Goal: Task Accomplishment & Management: Manage account settings

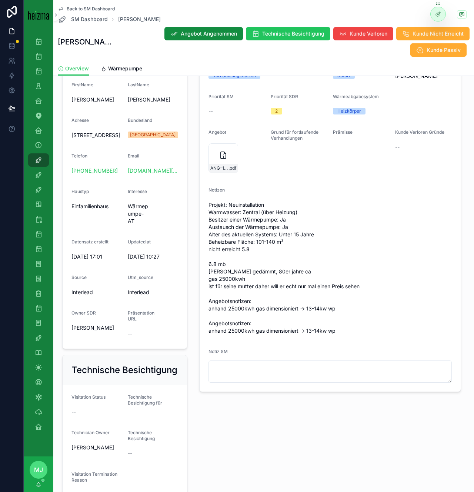
scroll to position [126, 0]
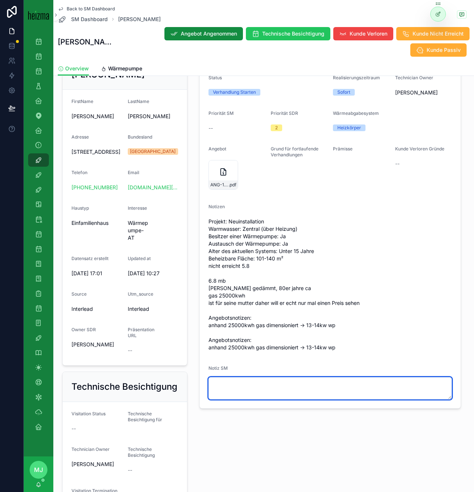
click at [258, 392] on textarea "scrollable content" at bounding box center [331, 388] width 244 height 22
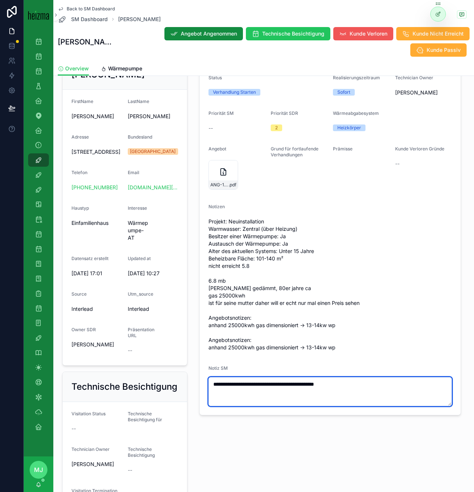
type textarea "**********"
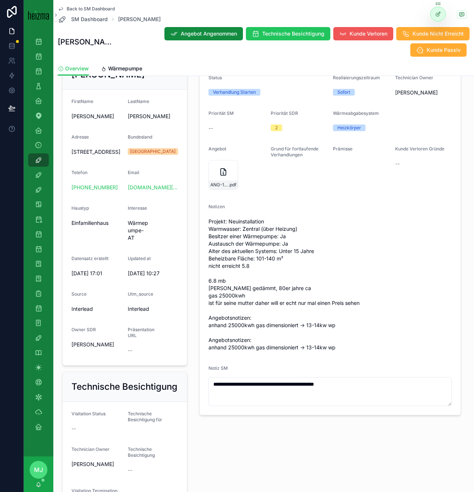
click at [353, 34] on span "Kunde Verloren" at bounding box center [369, 33] width 38 height 7
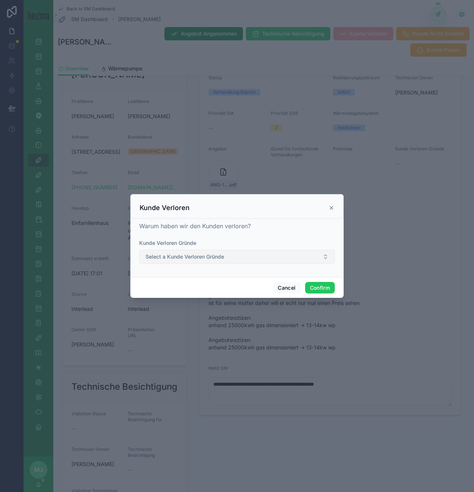
click at [210, 256] on span "Select a Kunde Verloren Gründe" at bounding box center [185, 256] width 79 height 7
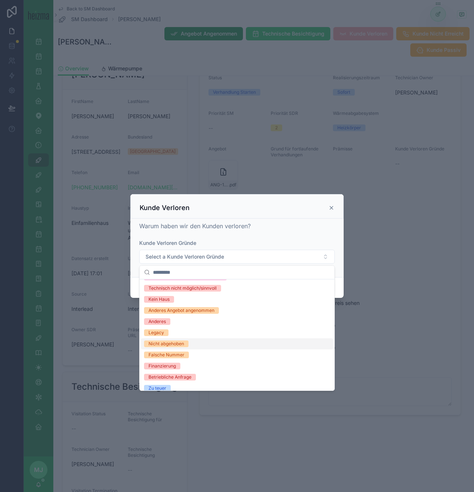
scroll to position [0, 0]
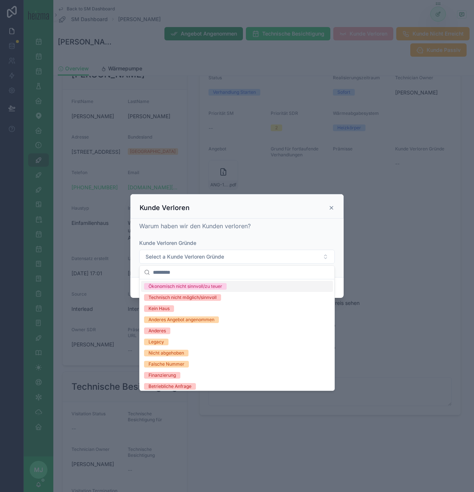
click at [233, 286] on div "Ökonomisch nicht sinnvoll/zu teuer" at bounding box center [237, 286] width 192 height 11
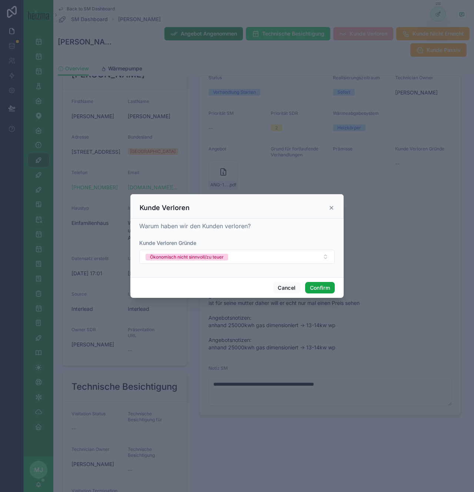
click at [325, 290] on button "Confirm" at bounding box center [320, 288] width 30 height 12
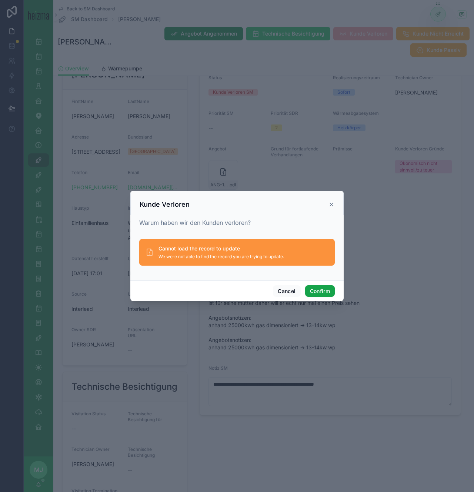
click at [320, 295] on button "Confirm" at bounding box center [320, 291] width 30 height 12
click at [332, 206] on icon at bounding box center [332, 205] width 6 height 6
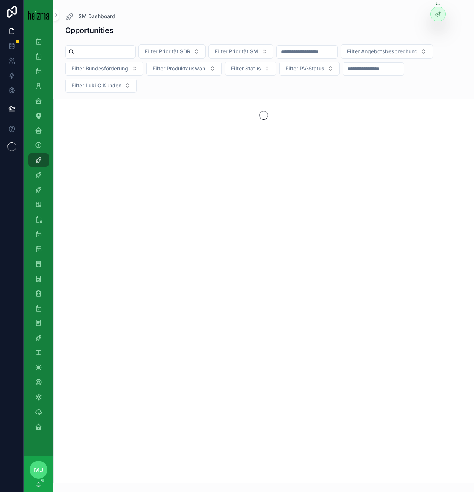
click at [122, 48] on input "scrollable content" at bounding box center [105, 52] width 61 height 10
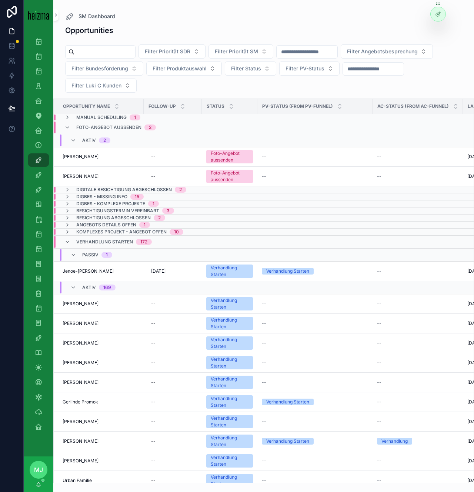
click at [122, 49] on input "scrollable content" at bounding box center [105, 52] width 61 height 10
type input "****"
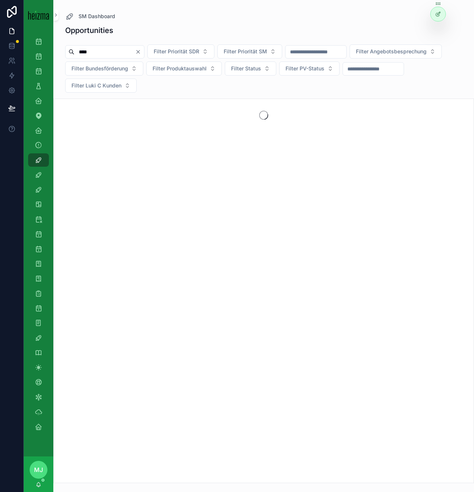
click at [125, 34] on div "Opportunities" at bounding box center [263, 30] width 397 height 10
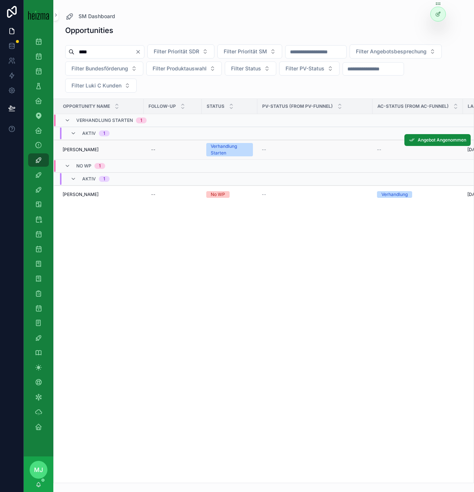
click at [74, 148] on span "[PERSON_NAME]" at bounding box center [81, 150] width 36 height 6
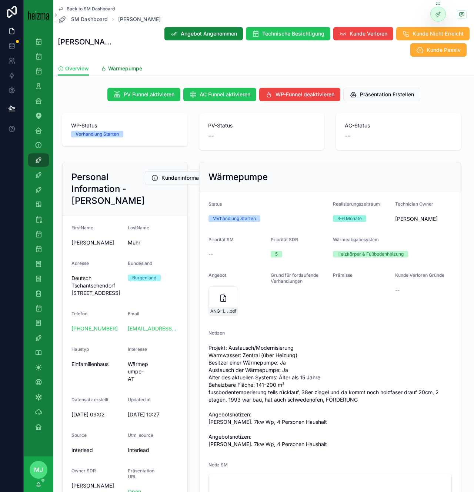
click at [123, 66] on span "Wärmepumpe" at bounding box center [125, 68] width 34 height 7
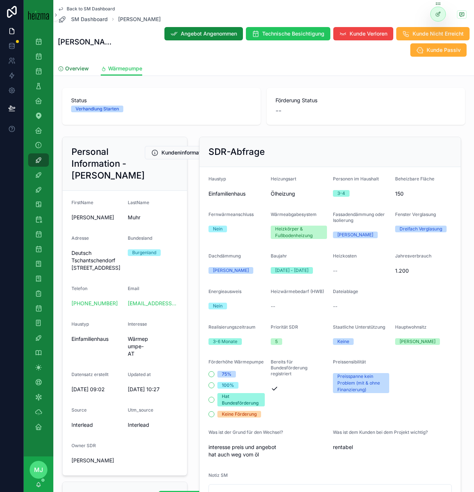
click at [75, 66] on span "Overview" at bounding box center [77, 68] width 24 height 7
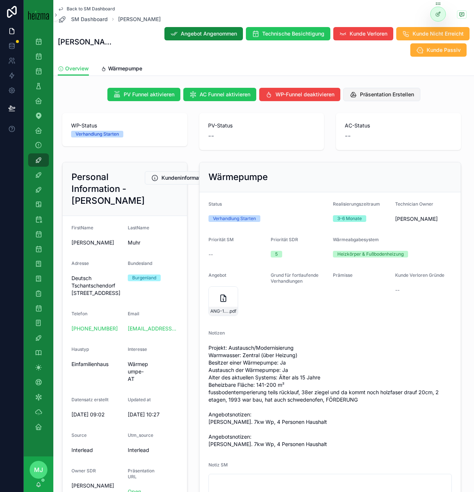
click at [360, 97] on span "Präsentation Erstellen" at bounding box center [387, 94] width 54 height 7
click at [462, 16] on icon "scrollable content" at bounding box center [462, 14] width 4 height 4
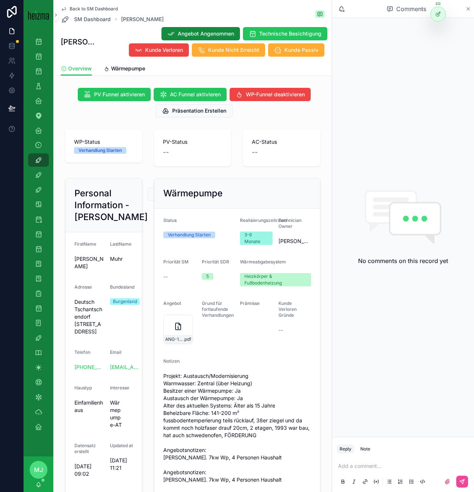
click at [467, 7] on icon "scrollable content" at bounding box center [469, 9] width 6 height 6
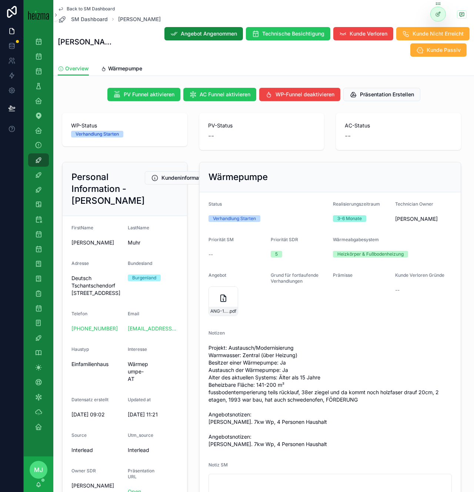
click at [322, 280] on label "Grund für fortlaufende Verhandlungen" at bounding box center [299, 278] width 56 height 12
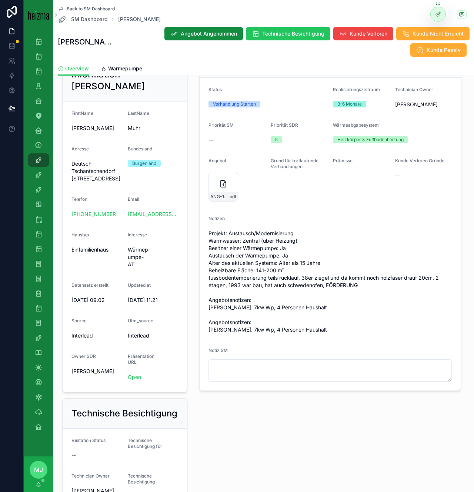
scroll to position [121, 0]
